Goal: Information Seeking & Learning: Learn about a topic

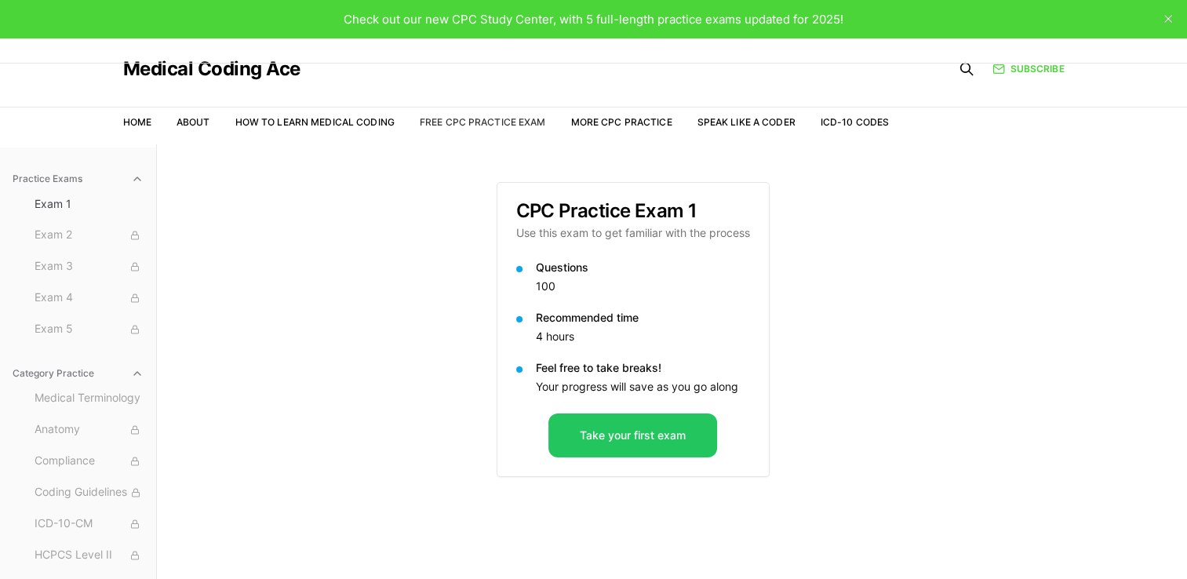
click at [466, 118] on link "Free CPC Practice Exam" at bounding box center [483, 122] width 126 height 12
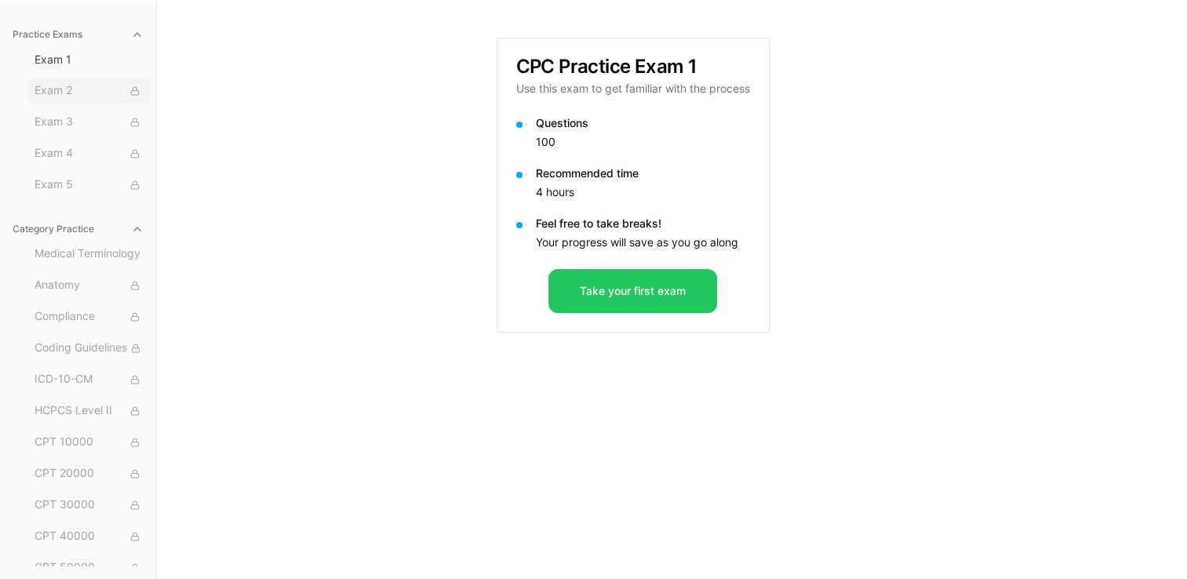
click at [46, 95] on span "Exam 2" at bounding box center [89, 90] width 109 height 17
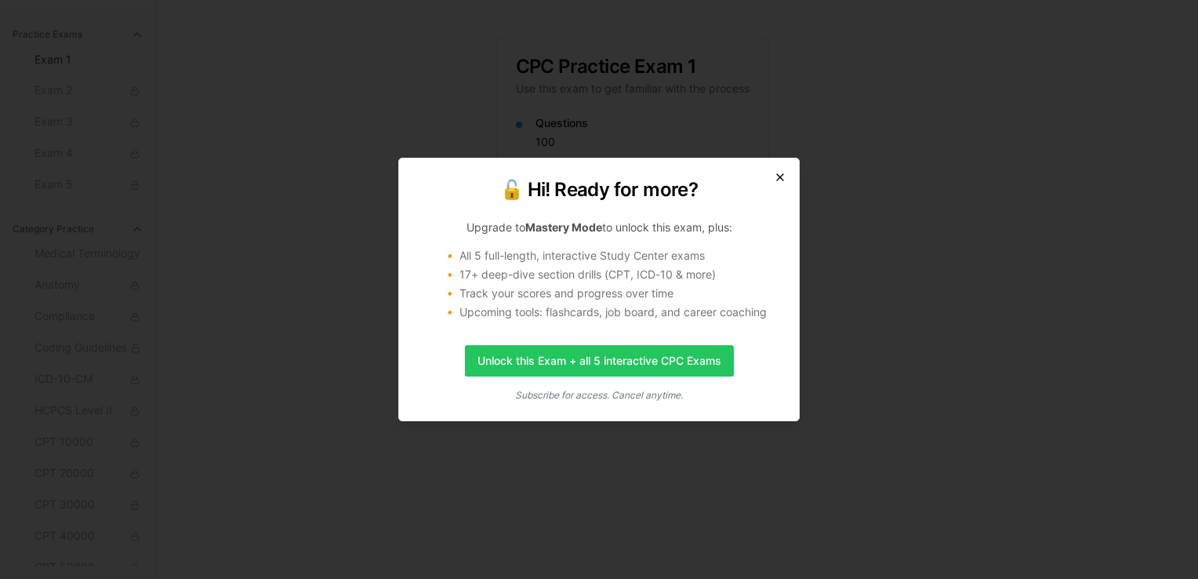
click at [779, 180] on icon "button" at bounding box center [780, 177] width 13 height 13
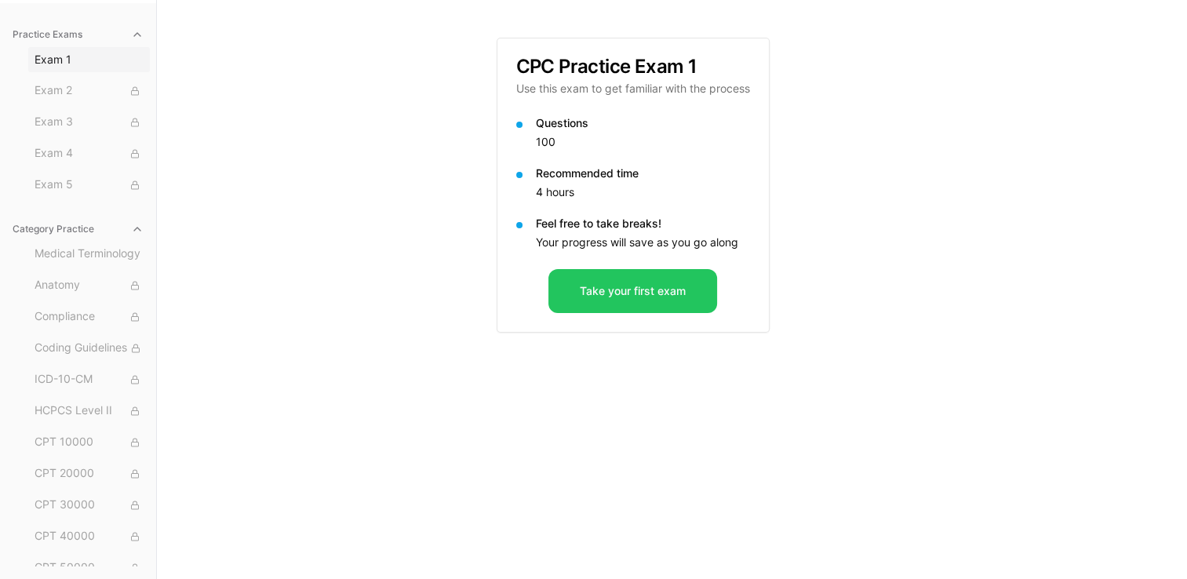
click at [70, 61] on span "Exam 1" at bounding box center [89, 60] width 109 height 16
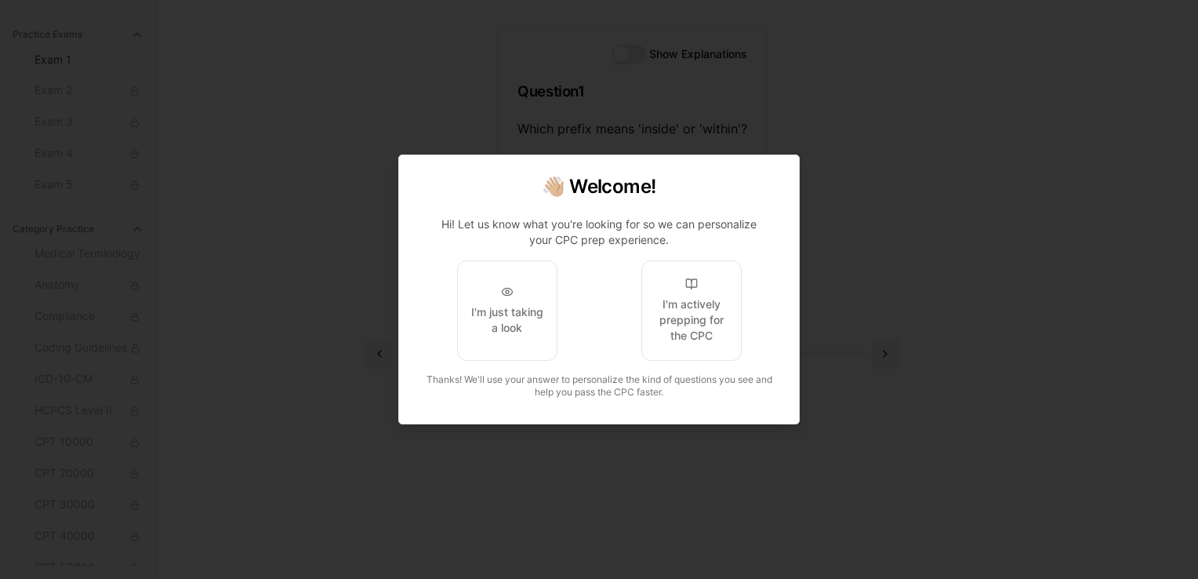
click at [271, 261] on div at bounding box center [599, 289] width 1198 height 579
click at [688, 300] on div "I'm actively prepping for the CPC" at bounding box center [692, 319] width 74 height 47
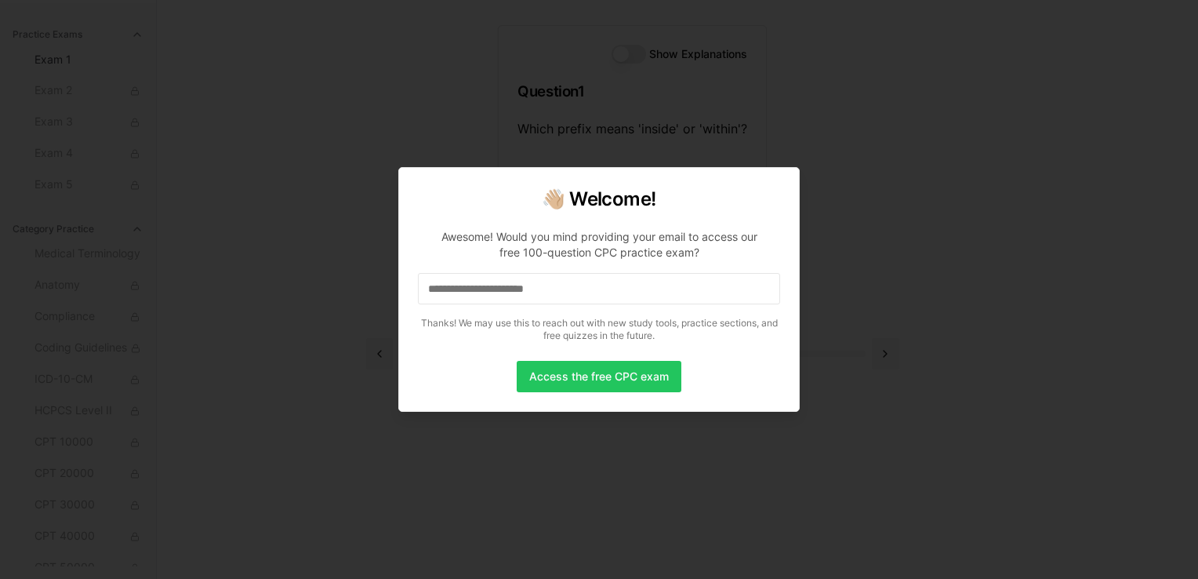
click at [475, 409] on div "👋🏼 Welcome! Awesome! Would you mind providing your email to access our free 100…" at bounding box center [599, 289] width 402 height 245
click at [587, 303] on input at bounding box center [599, 288] width 362 height 31
click at [609, 381] on button "Access the free CPC exam" at bounding box center [599, 376] width 165 height 31
click at [623, 369] on button "Access the free CPC exam" at bounding box center [599, 376] width 165 height 31
click at [885, 229] on div at bounding box center [599, 289] width 1198 height 579
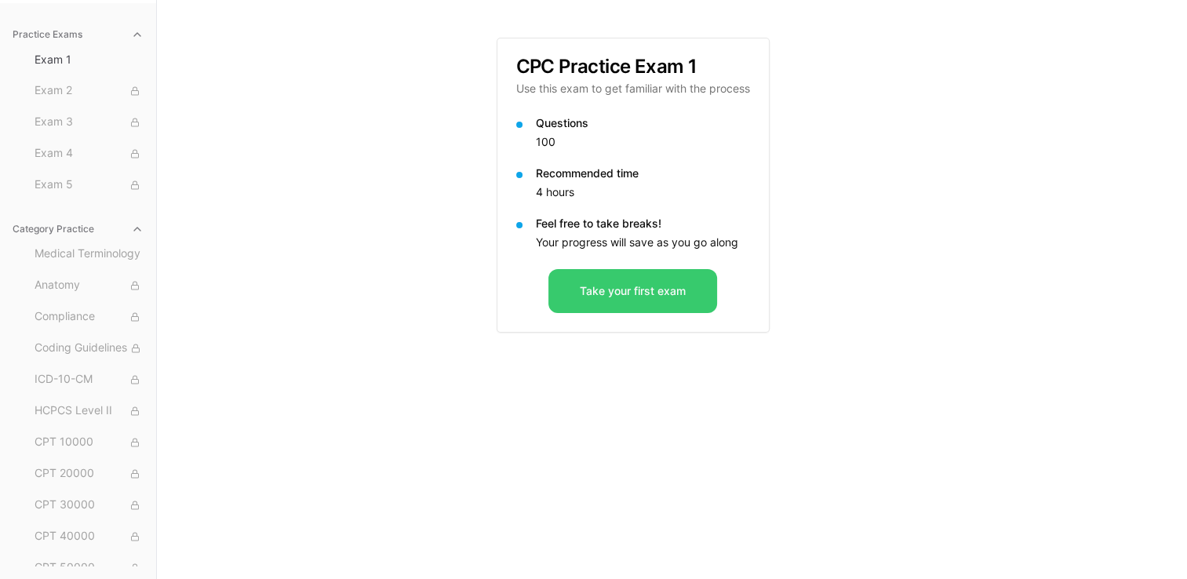
click at [591, 307] on button "Take your first exam" at bounding box center [632, 291] width 169 height 44
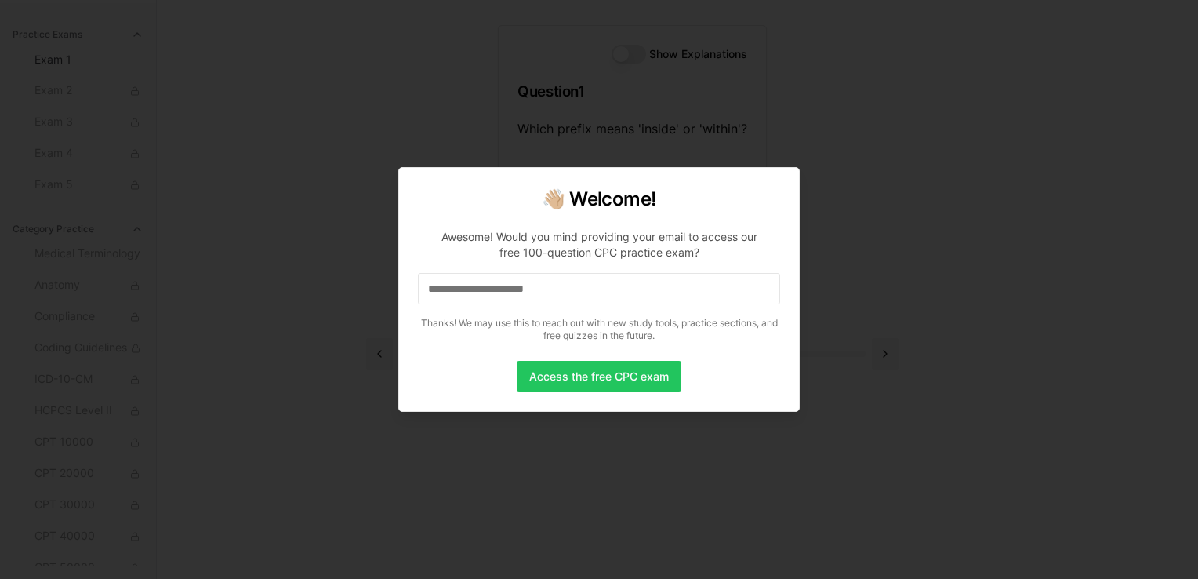
click at [613, 295] on input at bounding box center [599, 288] width 362 height 31
click at [613, 295] on input "*" at bounding box center [599, 288] width 362 height 31
click at [613, 295] on input at bounding box center [599, 288] width 362 height 31
click at [566, 297] on input "*" at bounding box center [599, 288] width 362 height 31
click at [566, 297] on input at bounding box center [599, 288] width 362 height 31
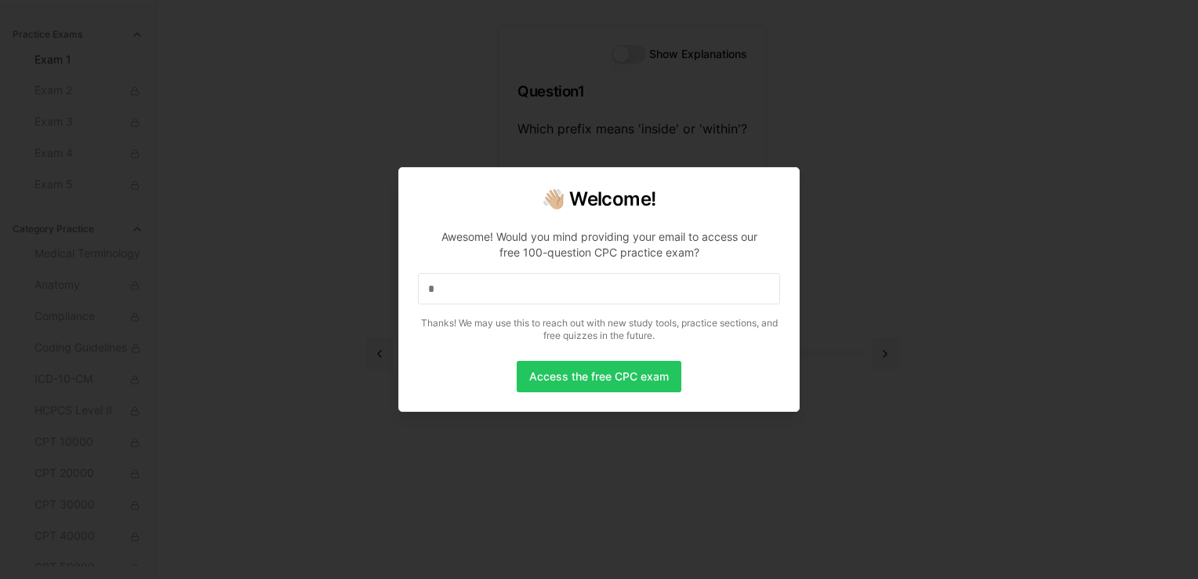
click at [566, 297] on input "*" at bounding box center [599, 288] width 362 height 31
click at [576, 365] on button "Access the free CPC exam" at bounding box center [599, 376] width 165 height 31
